Goal: Transaction & Acquisition: Download file/media

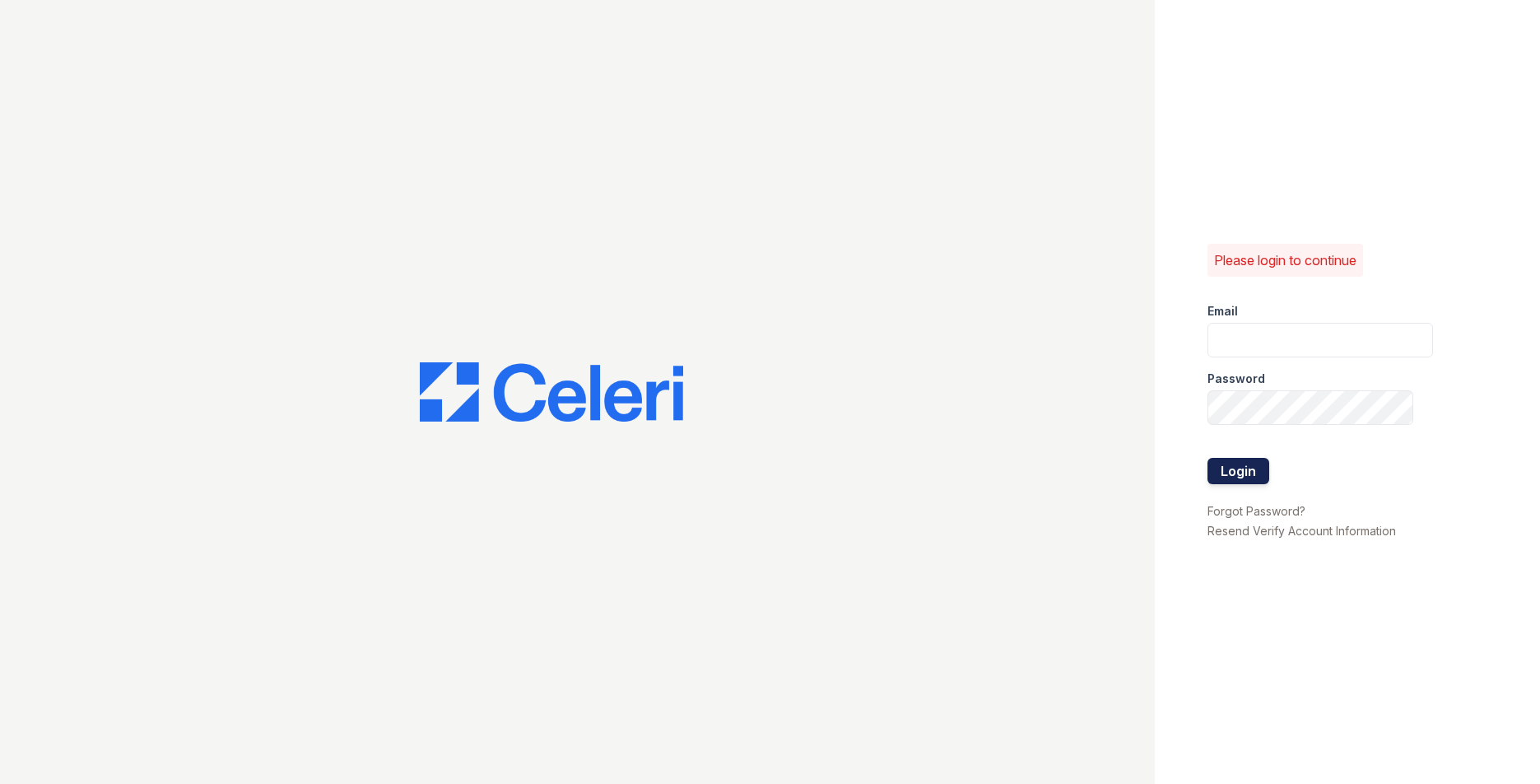
type input "wstallings@mmgmgt.com"
click at [1255, 476] on button "Login" at bounding box center [1239, 471] width 62 height 27
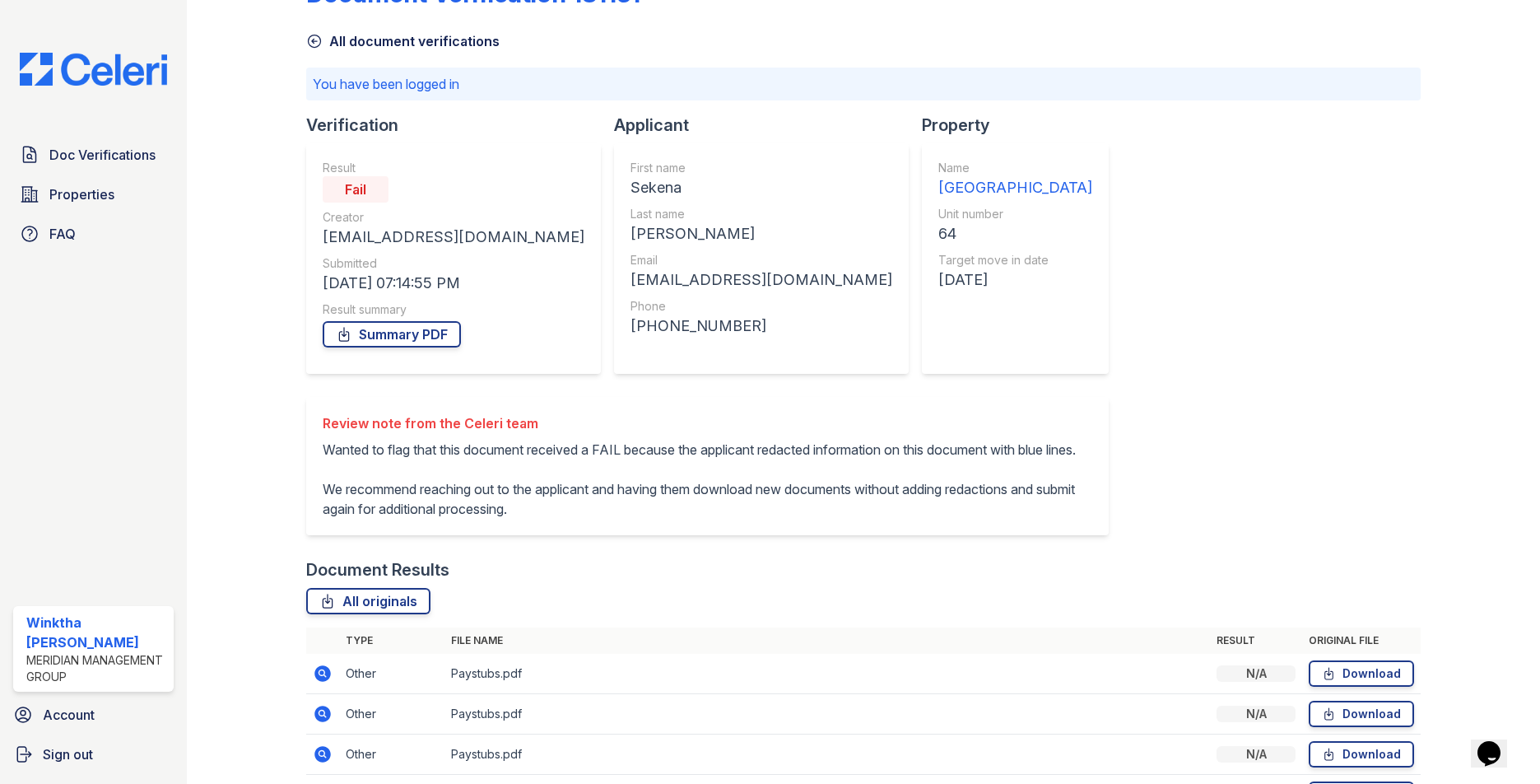
scroll to position [299, 0]
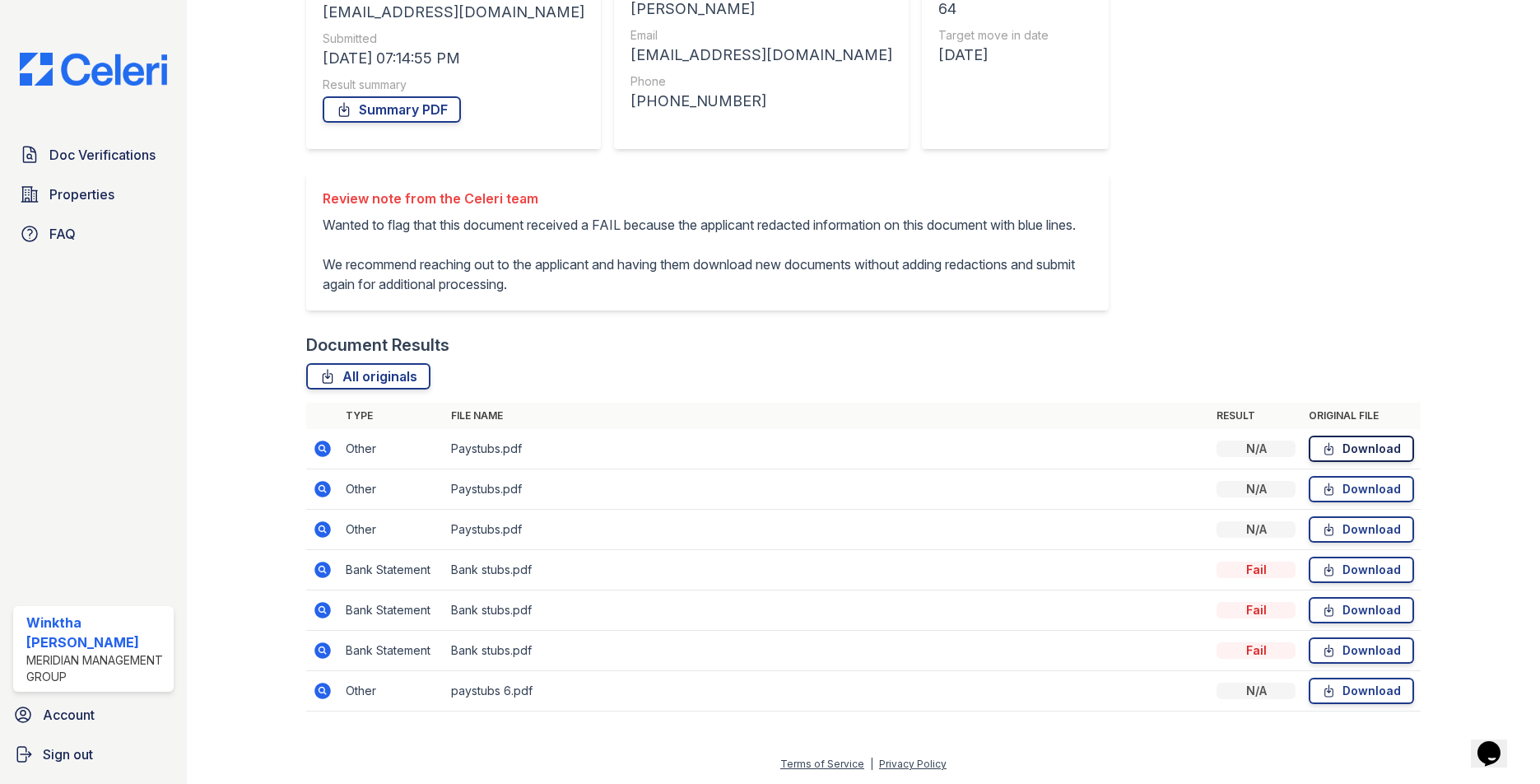
click at [1381, 445] on link "Download" at bounding box center [1362, 449] width 106 height 27
click at [1360, 560] on link "Download" at bounding box center [1362, 569] width 106 height 27
click at [1360, 567] on link "Download" at bounding box center [1362, 569] width 106 height 27
